Goal: Task Accomplishment & Management: Complete application form

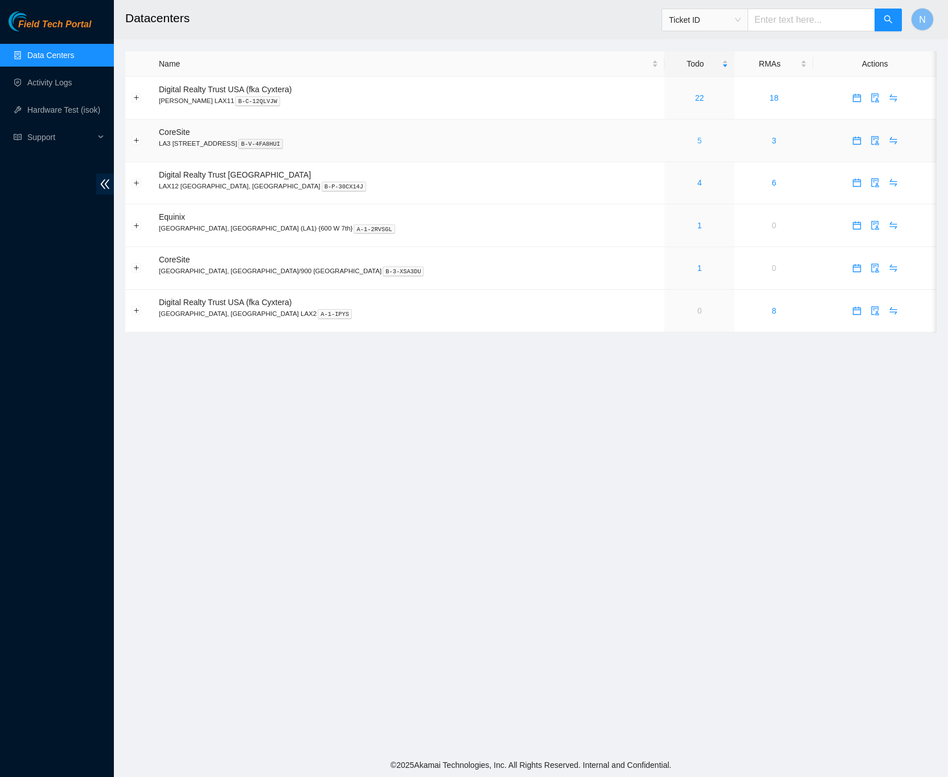
click at [698, 144] on link "5" at bounding box center [700, 140] width 5 height 9
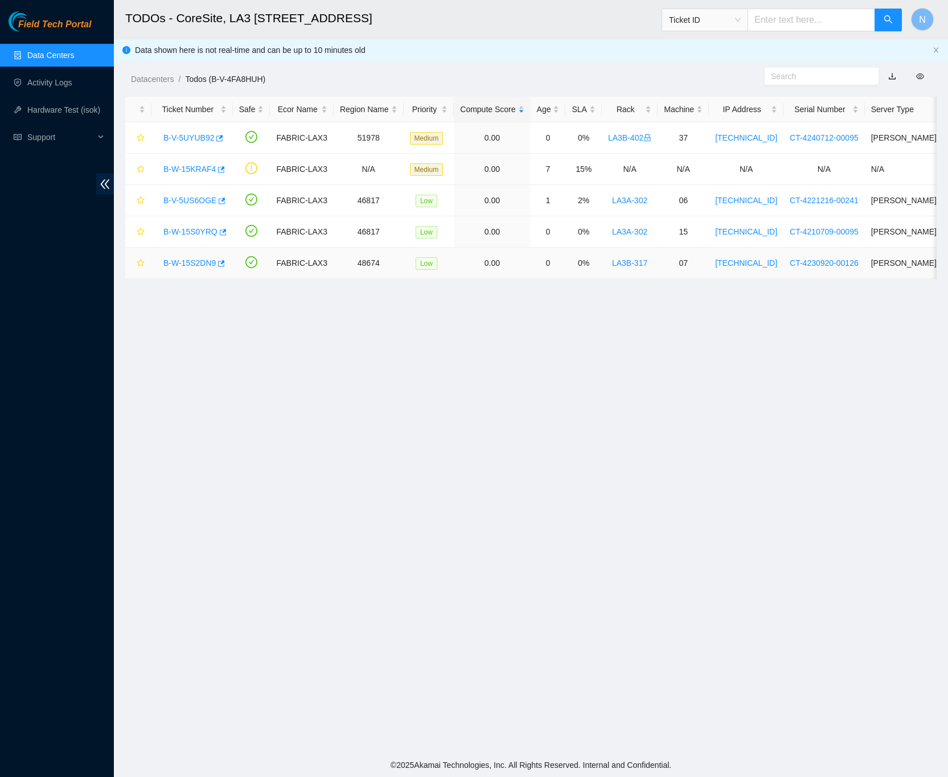
click at [192, 264] on link "B-W-15S2DN9" at bounding box center [189, 263] width 52 height 9
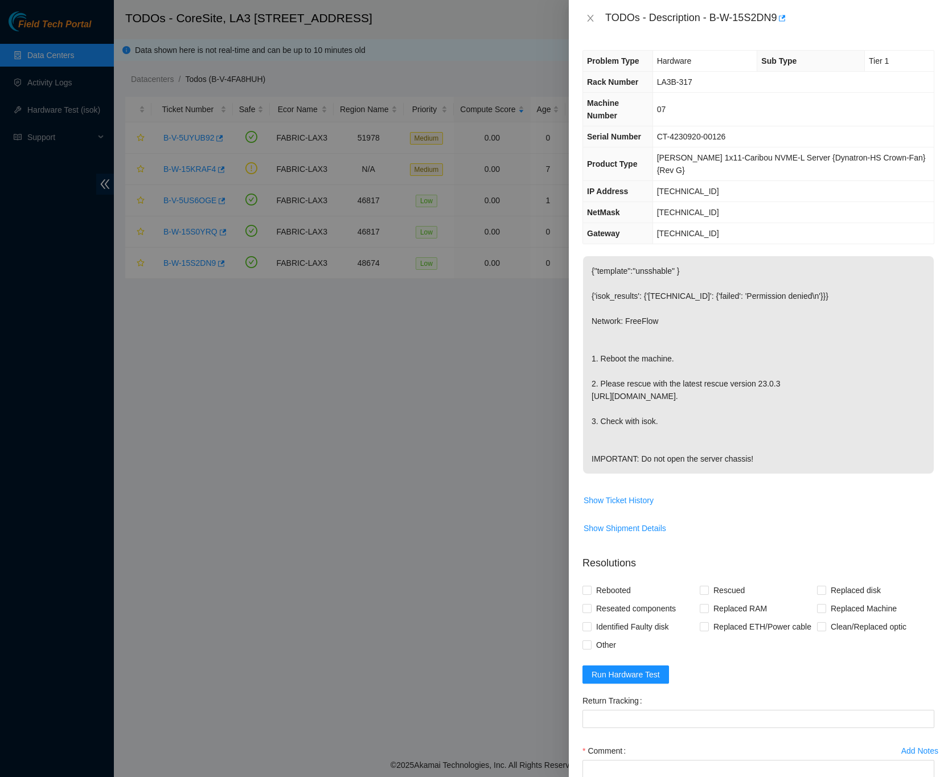
click at [923, 489] on div "Problem Type Hardware Sub Type Tier 1 Rack Number LA3B-317 Machine Number 07 Se…" at bounding box center [758, 406] width 379 height 741
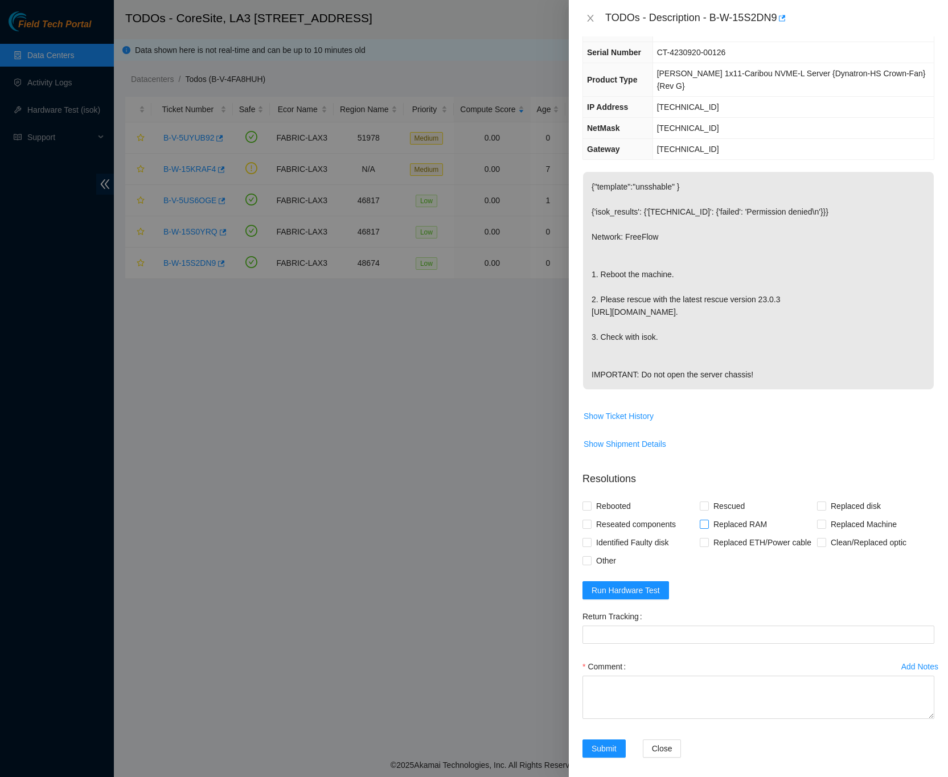
scroll to position [96, 0]
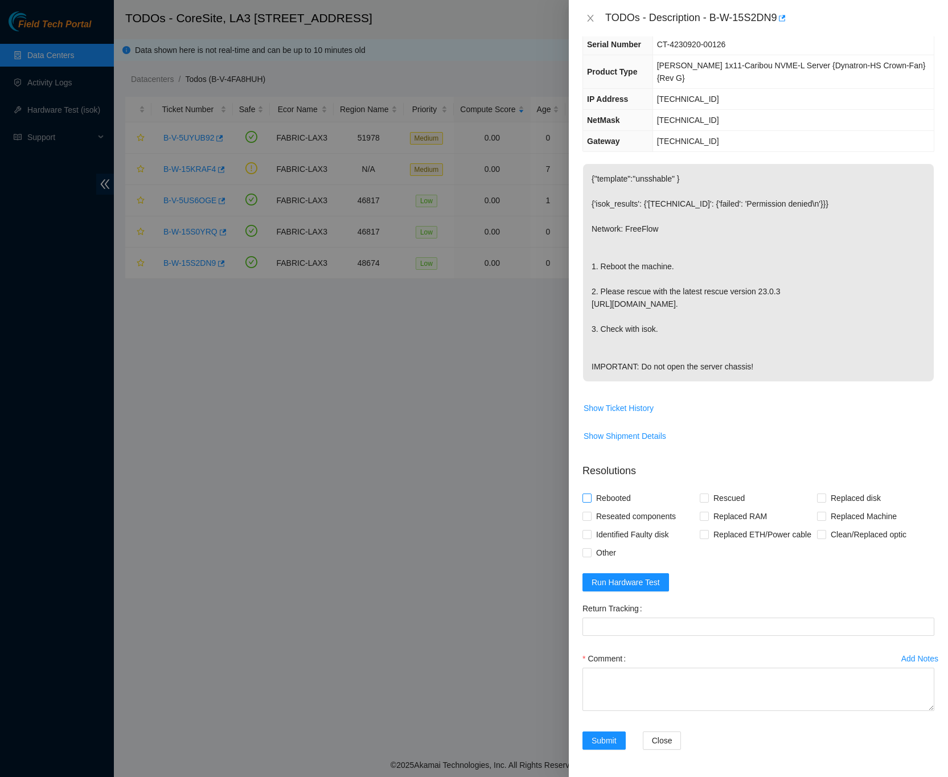
click at [587, 496] on input "Rebooted" at bounding box center [587, 498] width 8 height 8
checkbox input "true"
click at [700, 497] on input "Rescued" at bounding box center [704, 498] width 8 height 8
checkbox input "true"
click at [928, 563] on div "Problem Type Hardware Sub Type Tier 1 Rack Number LA3B-317 Machine Number 07 Se…" at bounding box center [758, 406] width 379 height 741
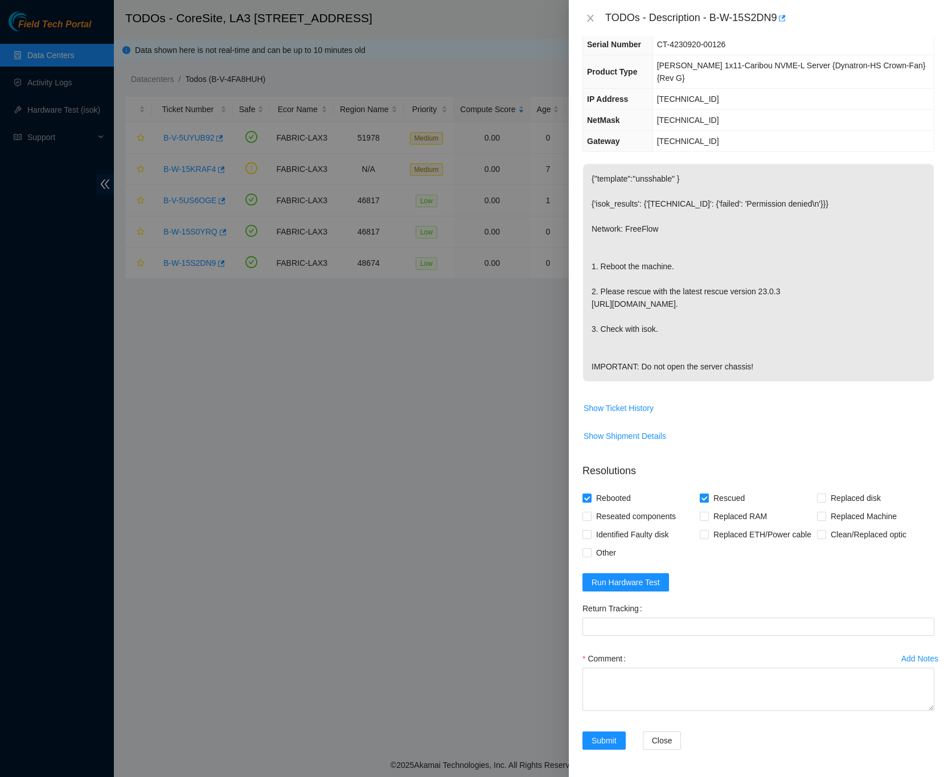
click at [902, 427] on span "Show Shipment Details" at bounding box center [758, 436] width 351 height 18
click at [666, 571] on form "Resolutions Rebooted Rescued Replaced disk Reseated components Replaced RAM Rep…" at bounding box center [759, 609] width 352 height 309
click at [661, 576] on button "Run Hardware Test" at bounding box center [626, 583] width 87 height 18
click at [916, 443] on span "Show Shipment Details" at bounding box center [758, 436] width 351 height 18
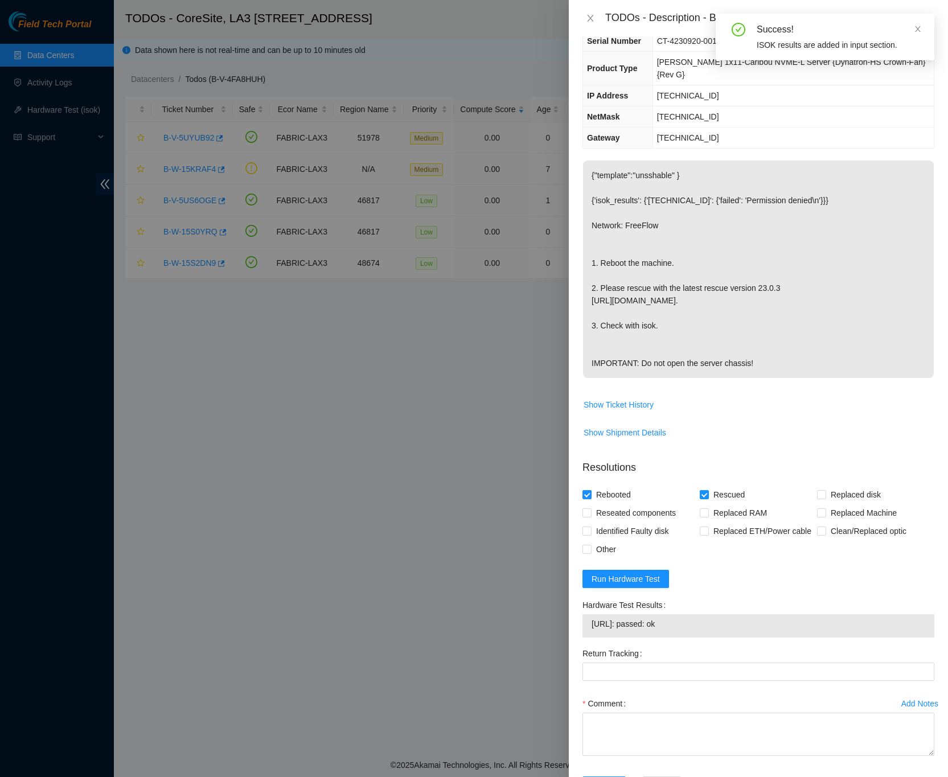
drag, startPoint x: 689, startPoint y: 629, endPoint x: 596, endPoint y: 637, distance: 93.2
click at [596, 637] on div "23.206.215.136: passed: ok" at bounding box center [759, 626] width 352 height 23
copy tbody "23.206.215.136: passed: ok"
click at [930, 509] on div "Problem Type Hardware Sub Type Tier 1 Rack Number LA3B-317 Machine Number 07 Se…" at bounding box center [758, 406] width 379 height 741
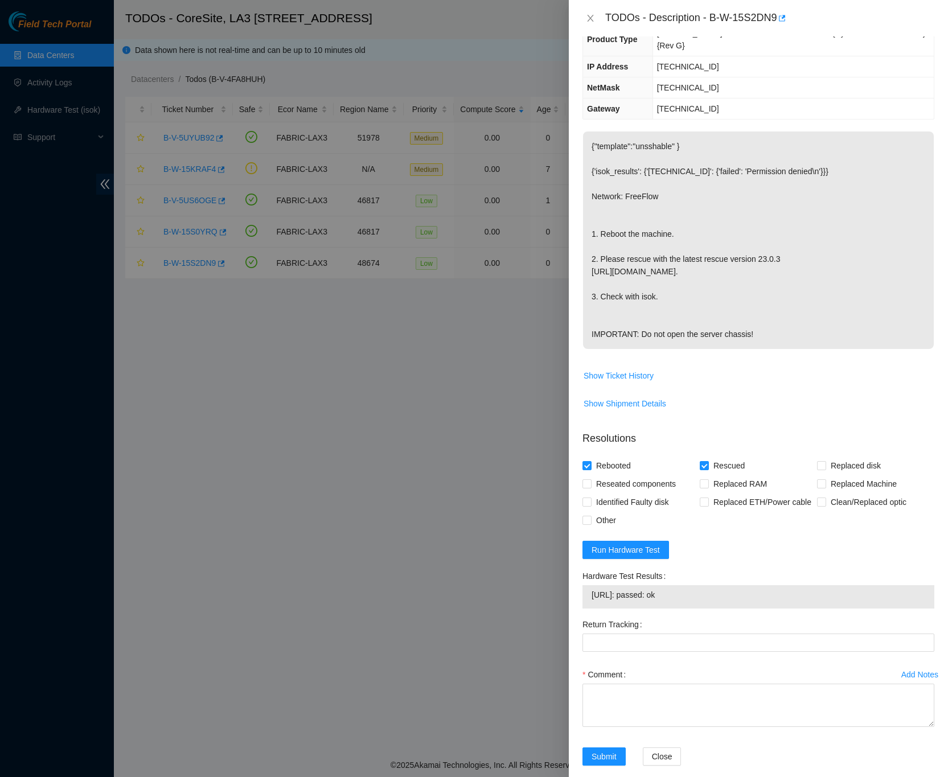
scroll to position [144, 0]
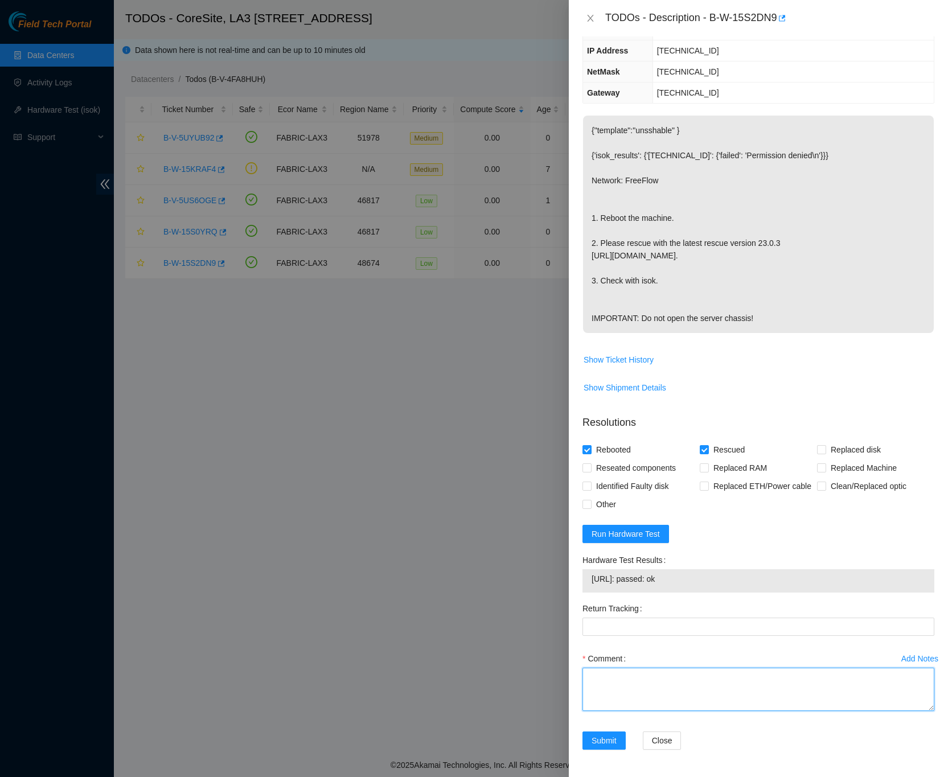
click at [637, 674] on textarea "Comment" at bounding box center [759, 689] width 352 height 43
click at [696, 680] on textarea "Comment" at bounding box center [759, 689] width 352 height 43
paste textarea "B-W-15S2DN9 FABRIC-LAX3 Low LA3B-317 07 23.206.215.136 CT-4230920-00126 -Confir…"
drag, startPoint x: 911, startPoint y: 709, endPoint x: 930, endPoint y: 795, distance: 88.0
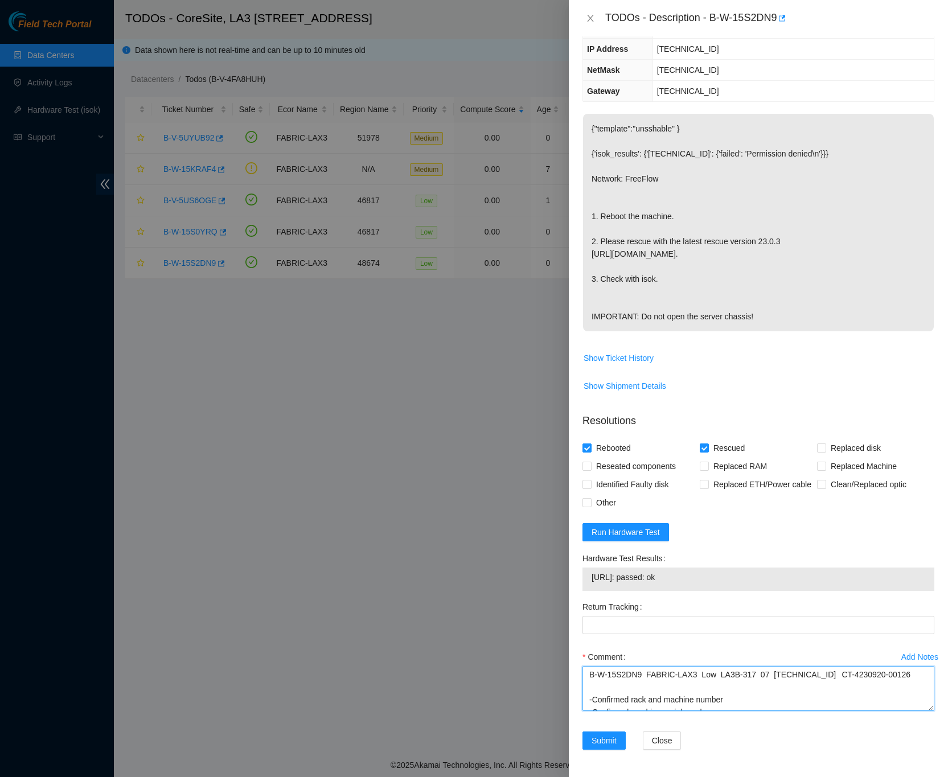
click at [930, 777] on html "Field Tech Portal Data Centers Activity Logs Hardware Test (isok) Support TODOs…" at bounding box center [474, 388] width 948 height 777
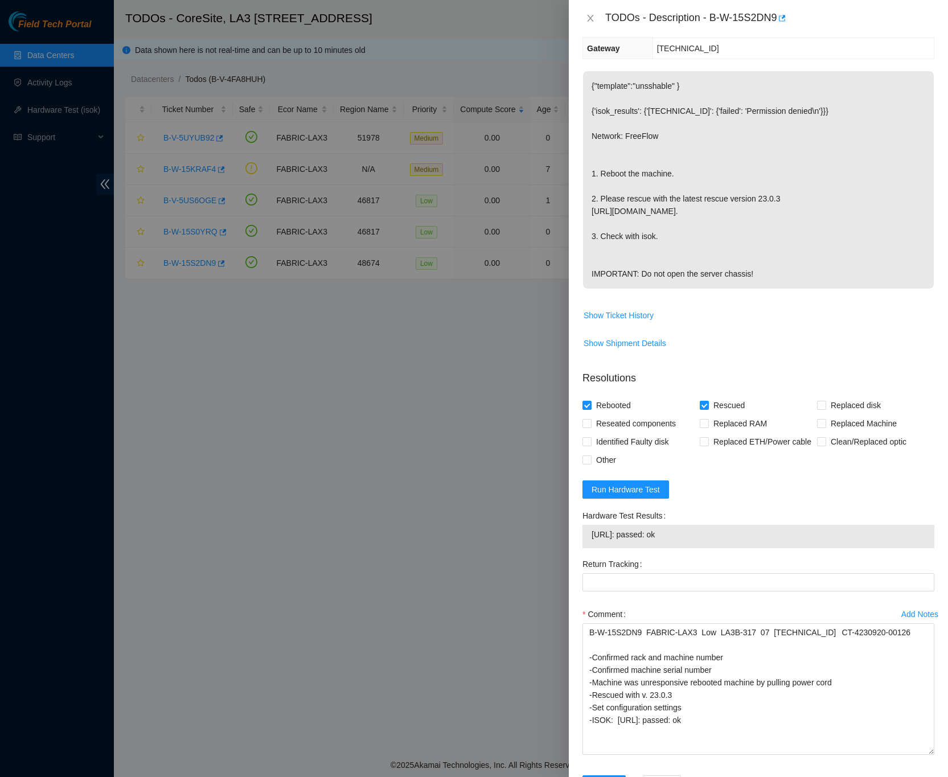
scroll to position [231, 0]
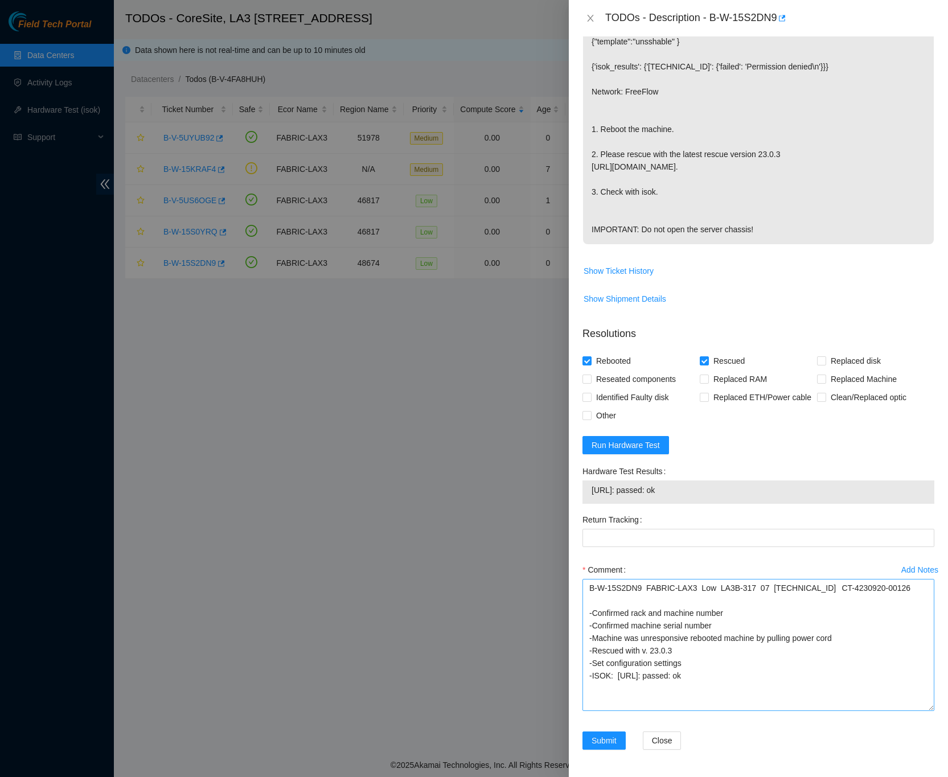
click at [915, 705] on textarea "B-W-15S2DN9 FABRIC-LAX3 Low LA3B-317 07 23.206.215.136 CT-4230920-00126 -Confir…" at bounding box center [759, 645] width 352 height 132
click at [915, 728] on div "Add Notes Comment B-W-15S2DN9 FABRIC-LAX3 Low LA3B-317 07 23.206.215.136 CT-423…" at bounding box center [758, 646] width 361 height 172
click at [686, 643] on textarea "B-W-15S2DN9 FABRIC-LAX3 Low LA3B-317 07 23.206.215.136 CT-4230920-00126 -Confir…" at bounding box center [759, 644] width 352 height 133
type textarea "B-W-15S2DN9 FABRIC-LAX3 Low LA3B-317 07 23.206.215.136 CT-4230920-00126 -Confir…"
click at [619, 742] on button "Submit" at bounding box center [604, 741] width 43 height 18
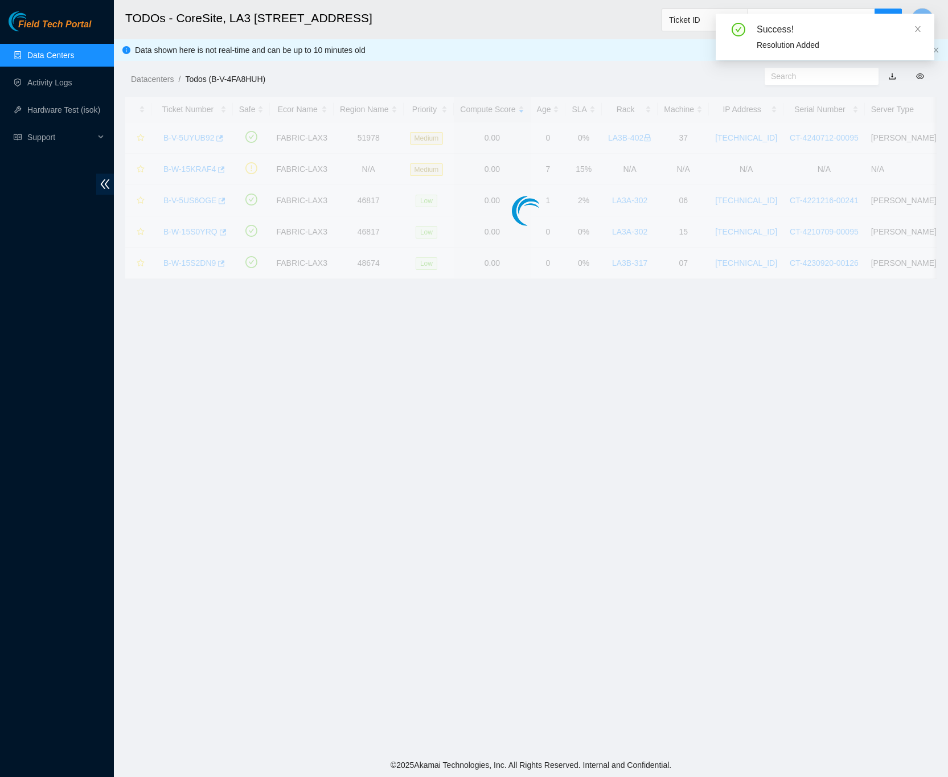
scroll to position [0, 0]
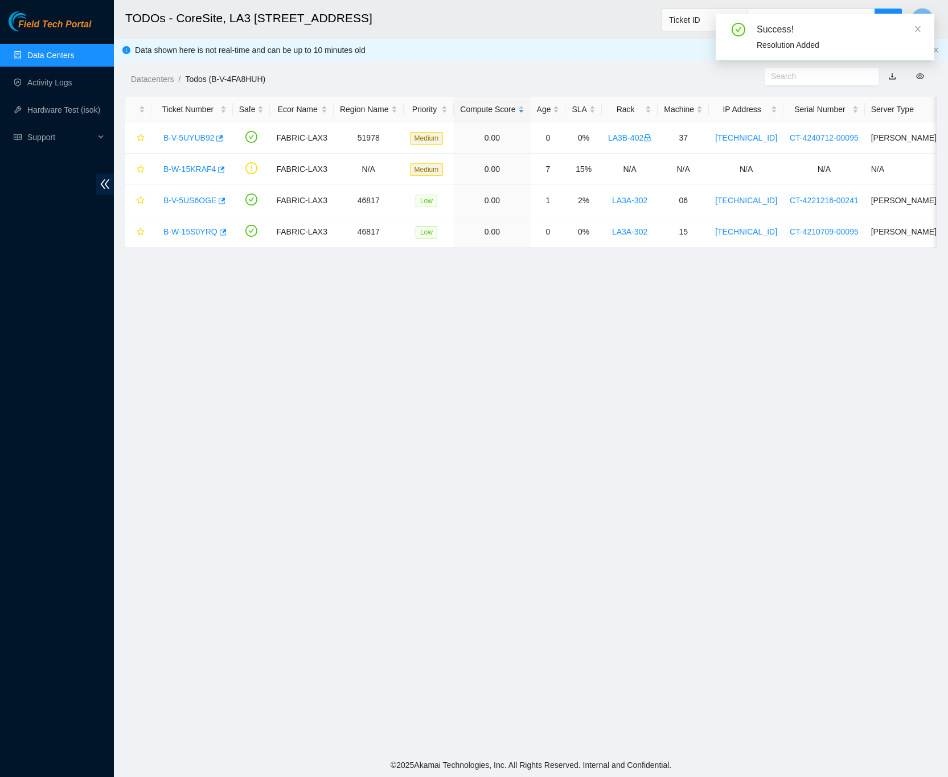
click at [56, 52] on link "Data Centers" at bounding box center [50, 55] width 47 height 9
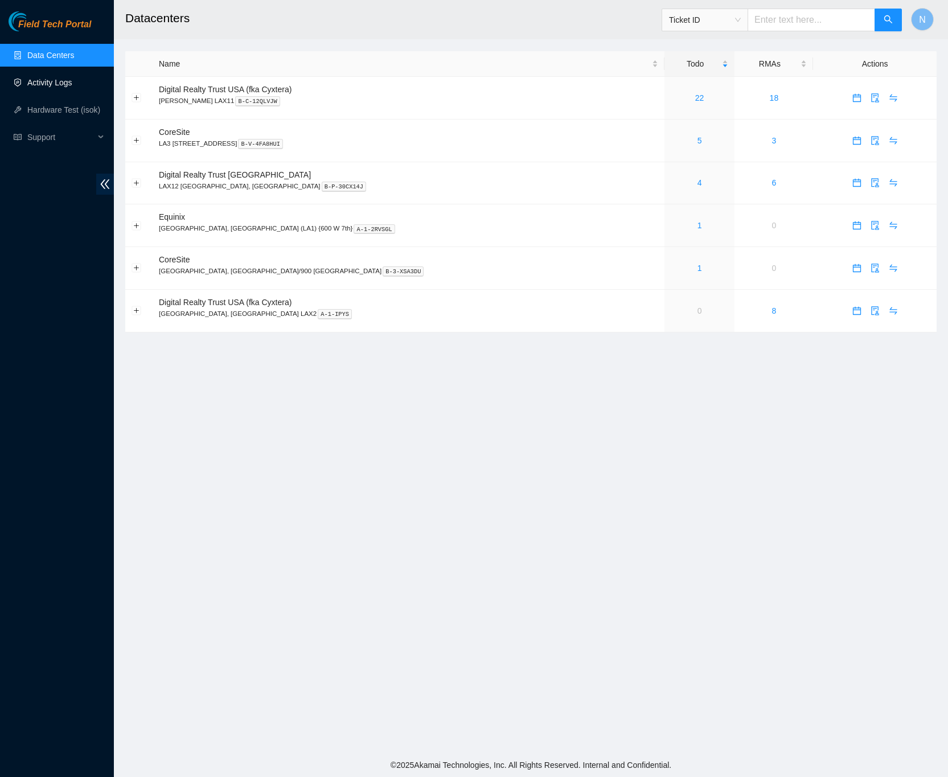
click at [47, 84] on link "Activity Logs" at bounding box center [49, 82] width 45 height 9
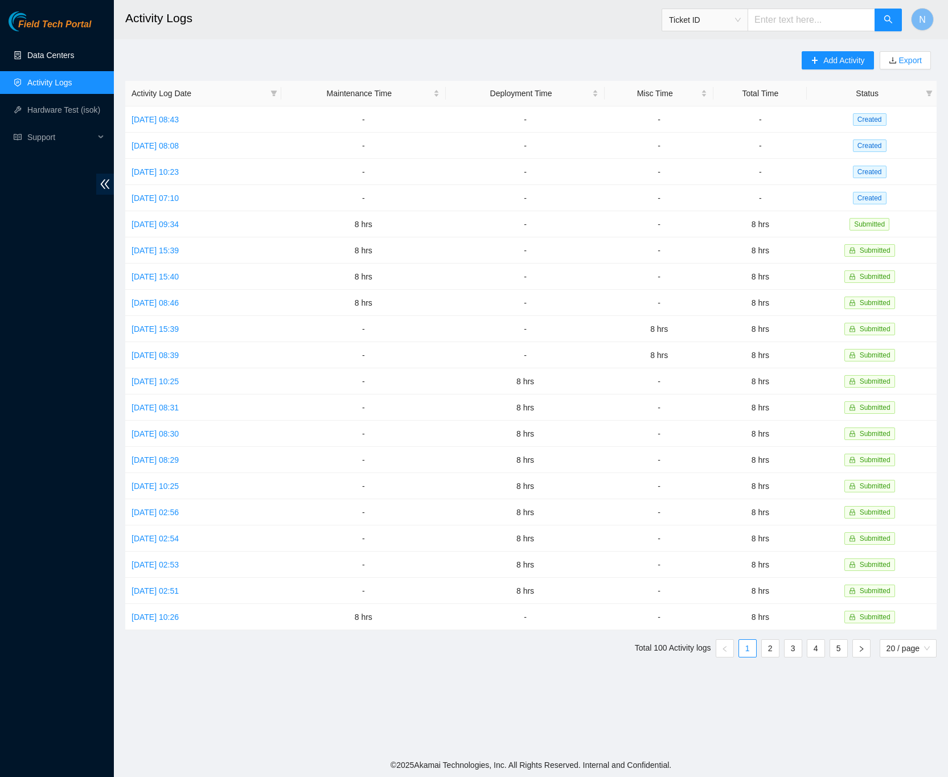
click at [41, 54] on link "Data Centers" at bounding box center [50, 55] width 47 height 9
